Goal: Task Accomplishment & Management: Manage account settings

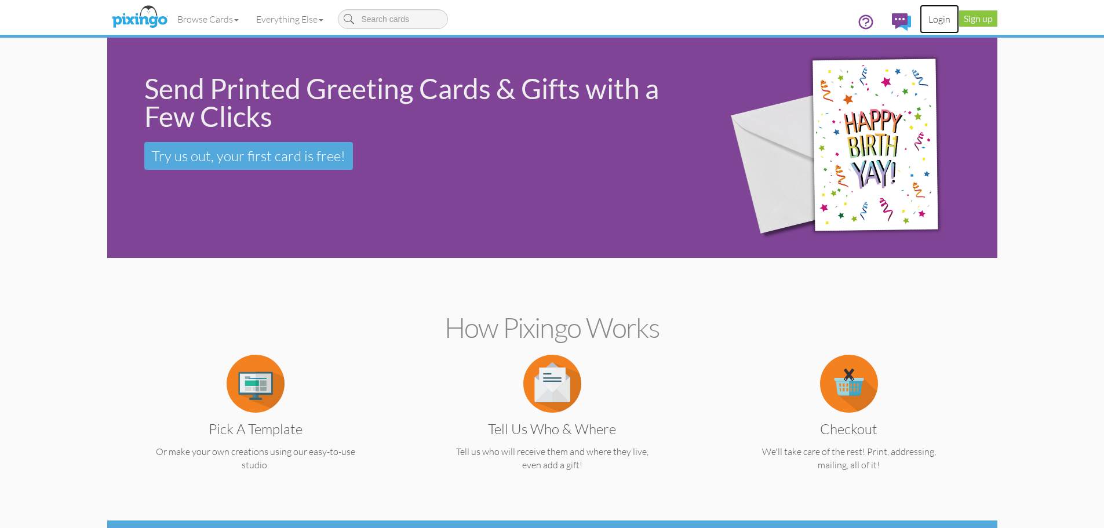
click at [938, 15] on link "Login" at bounding box center [938, 19] width 39 height 29
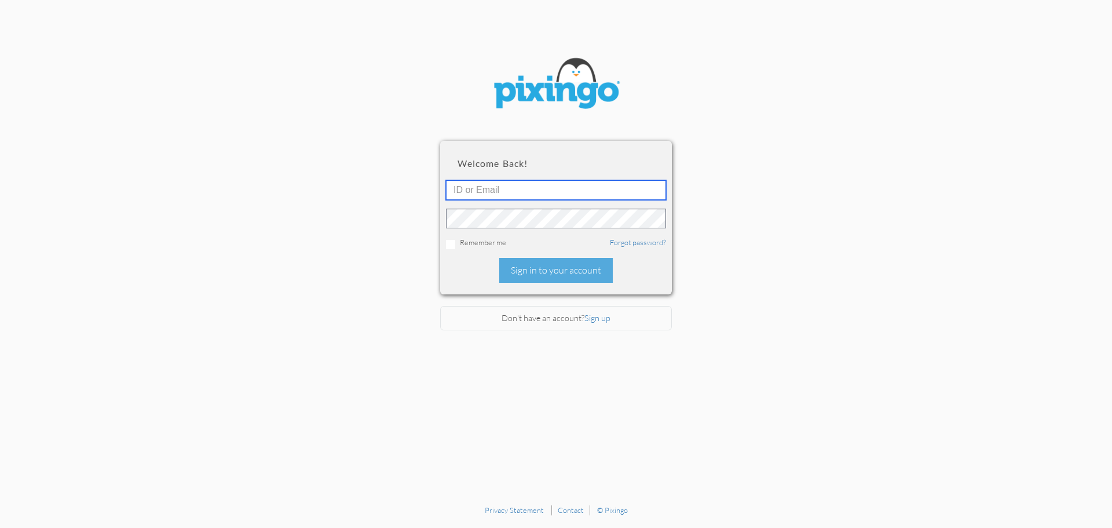
type input "[EMAIL_ADDRESS][DOMAIN_NAME]"
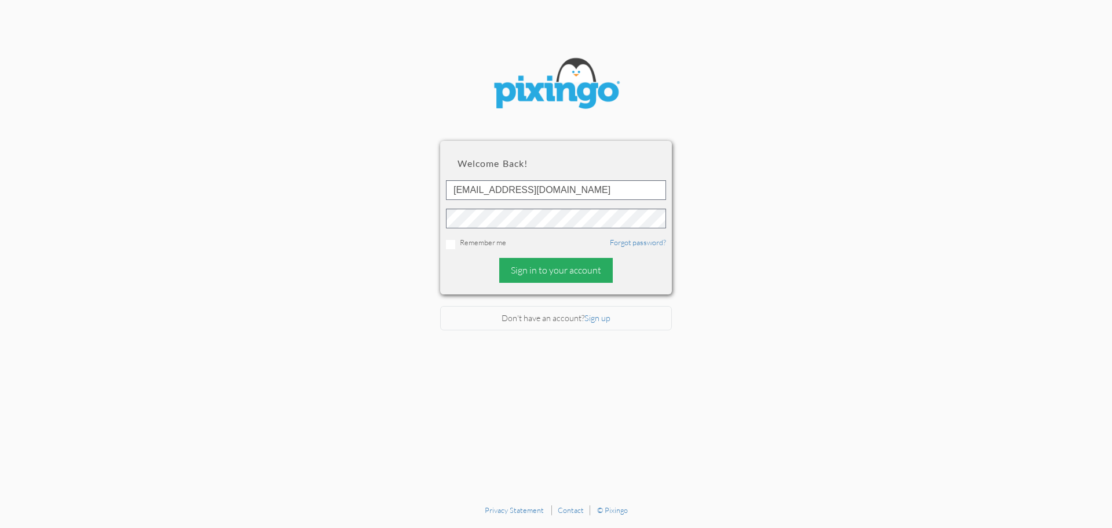
click at [587, 272] on div "Sign in to your account" at bounding box center [556, 270] width 114 height 25
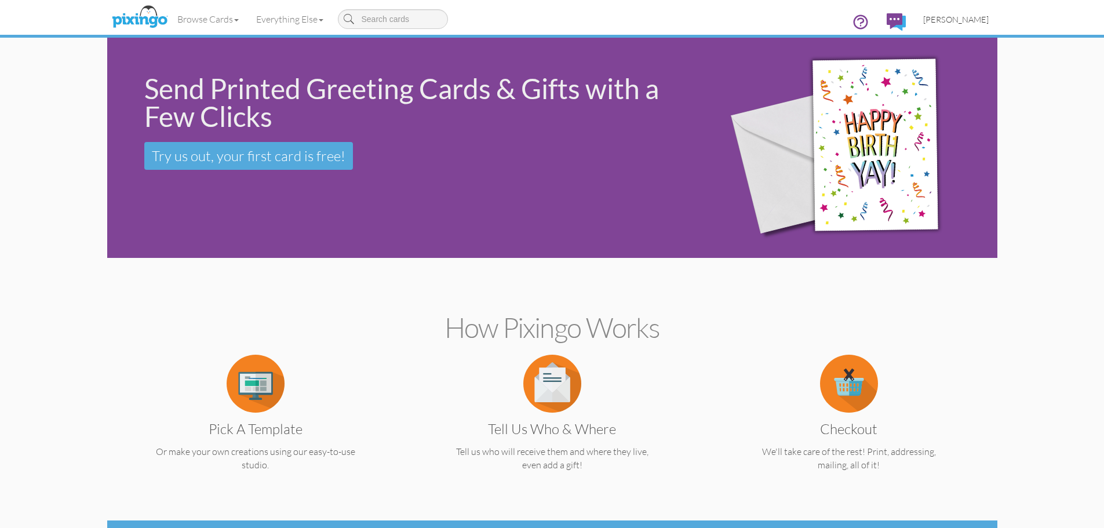
click at [970, 25] on link "[PERSON_NAME]" at bounding box center [955, 20] width 83 height 30
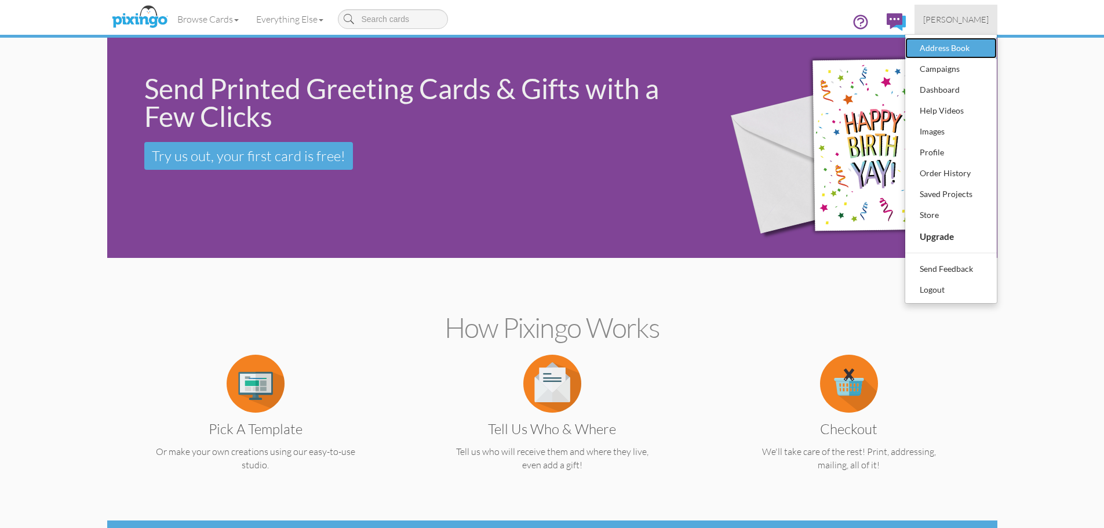
click at [962, 46] on div "Address Book" at bounding box center [950, 47] width 68 height 17
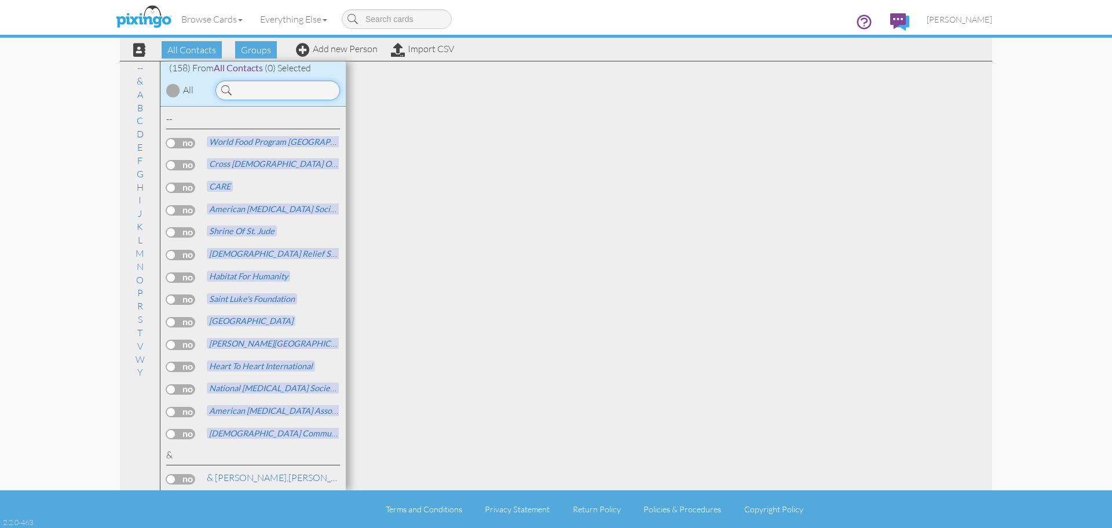
click at [260, 94] on input at bounding box center [278, 91] width 125 height 20
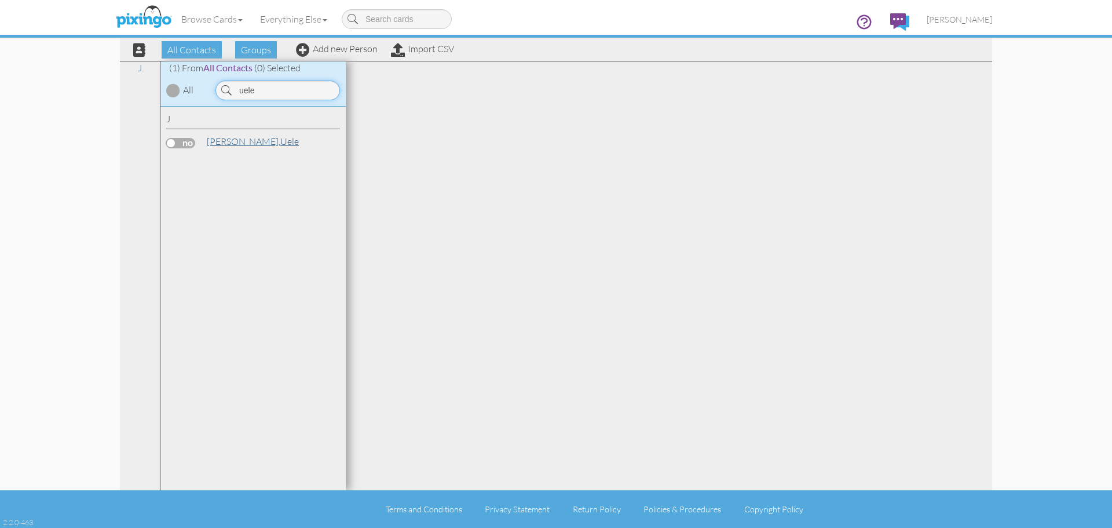
type input "uele"
click at [236, 144] on link "[PERSON_NAME]" at bounding box center [253, 141] width 94 height 14
